Goal: Find specific page/section: Find specific page/section

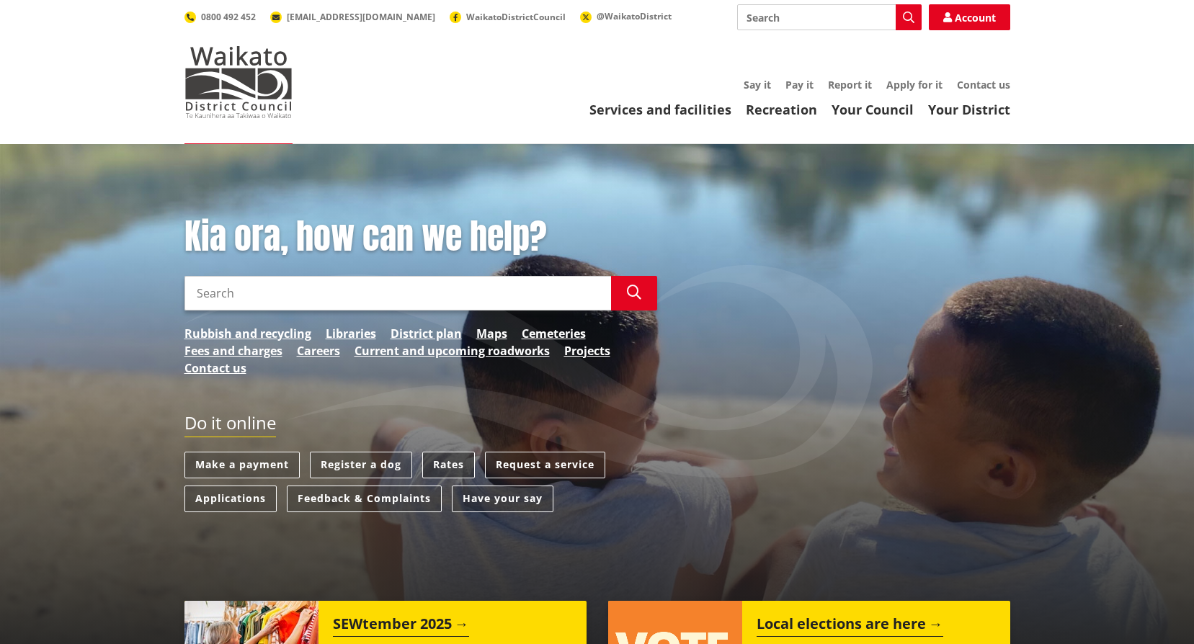
click at [454, 463] on link "Rates" at bounding box center [448, 465] width 53 height 27
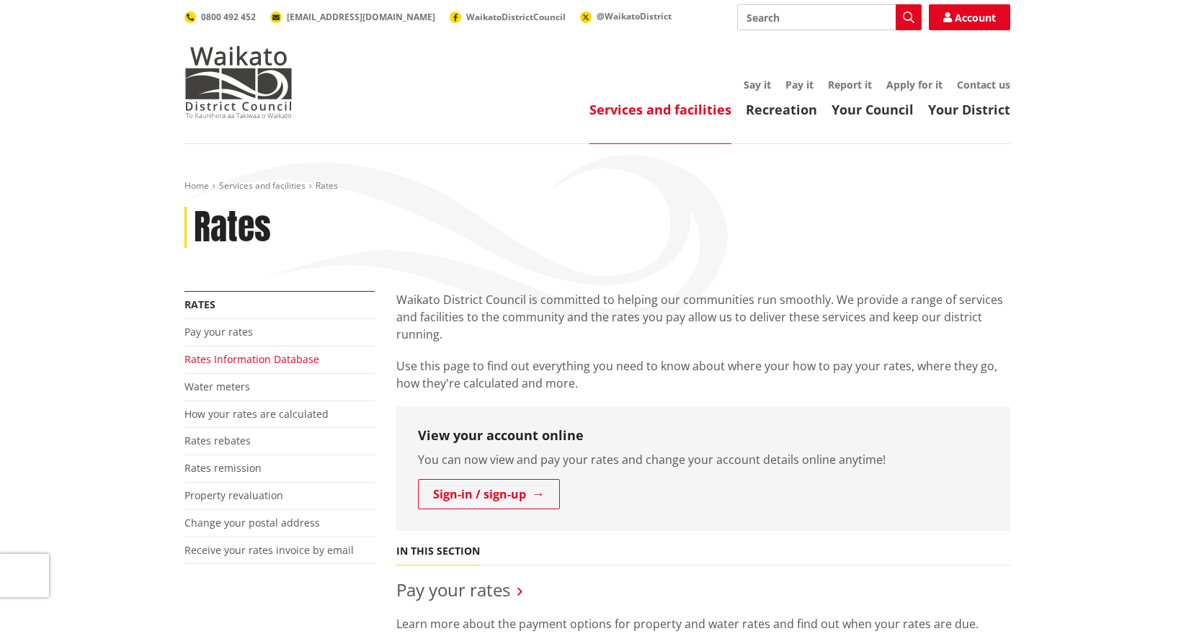
click at [249, 361] on link "Rates Information Database" at bounding box center [251, 359] width 135 height 14
